Goal: Navigation & Orientation: Find specific page/section

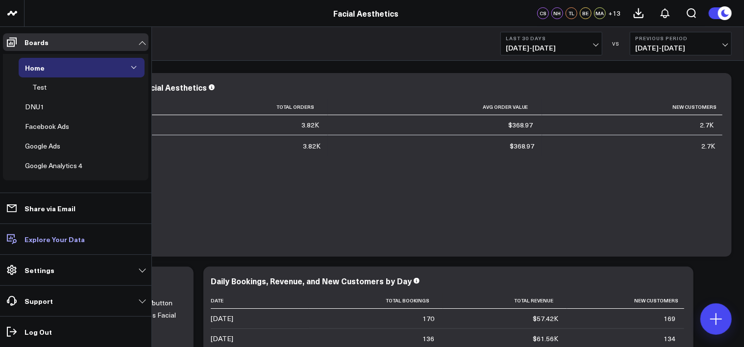
click at [43, 240] on p "Explore Your Data" at bounding box center [55, 239] width 60 height 8
click at [42, 235] on p "Explore Your Data" at bounding box center [55, 239] width 60 height 8
